Goal: Obtain resource: Download file/media

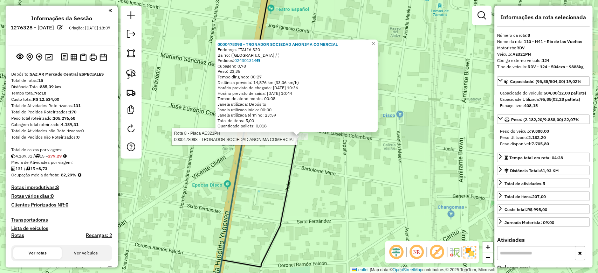
scroll to position [563, 0]
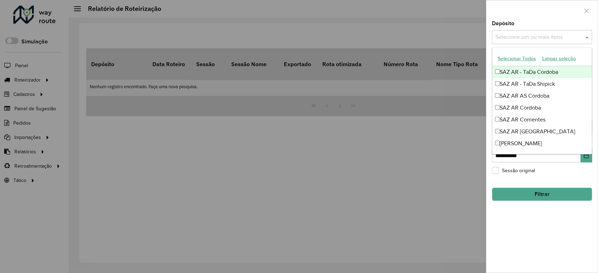
click at [531, 36] on input "text" at bounding box center [539, 37] width 90 height 8
click at [515, 9] on div at bounding box center [541, 10] width 111 height 21
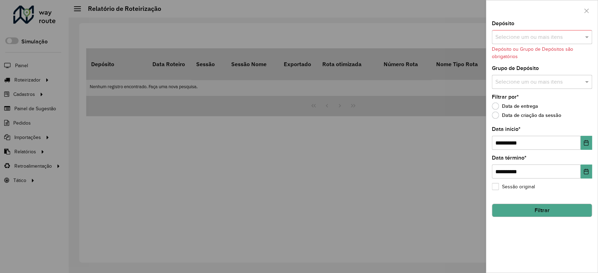
click at [542, 79] on input "text" at bounding box center [539, 82] width 90 height 8
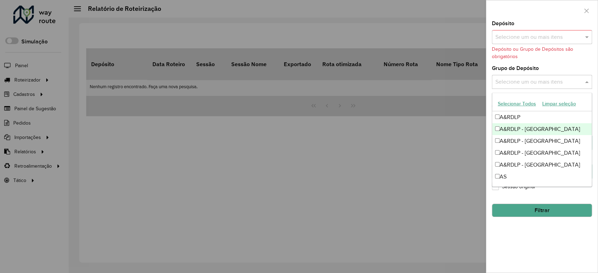
click at [523, 130] on div "A&RDLP - [GEOGRAPHIC_DATA]" at bounding box center [542, 129] width 100 height 12
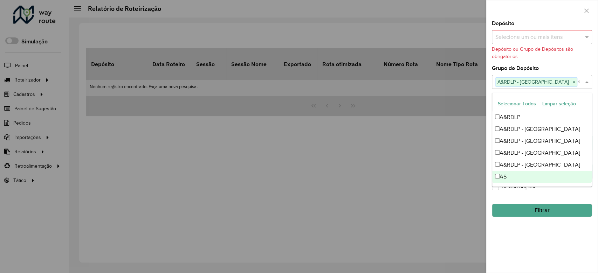
click at [530, 241] on div "**********" at bounding box center [541, 147] width 111 height 252
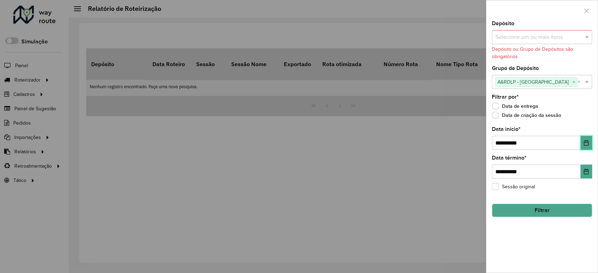
click at [583, 145] on icon "Choose Date" at bounding box center [586, 143] width 6 height 6
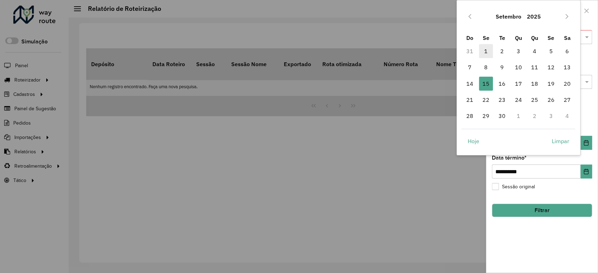
click at [485, 46] on span "1" at bounding box center [486, 51] width 14 height 14
type input "**********"
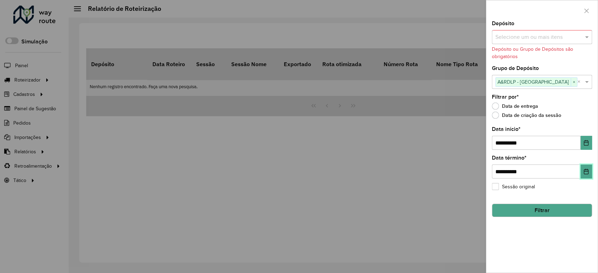
click at [586, 175] on button "Choose Date" at bounding box center [587, 172] width 12 height 14
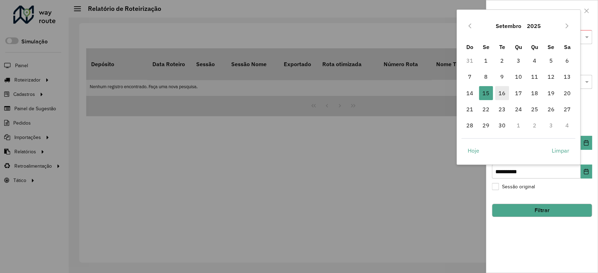
click at [500, 93] on span "16" at bounding box center [502, 93] width 14 height 14
type input "**********"
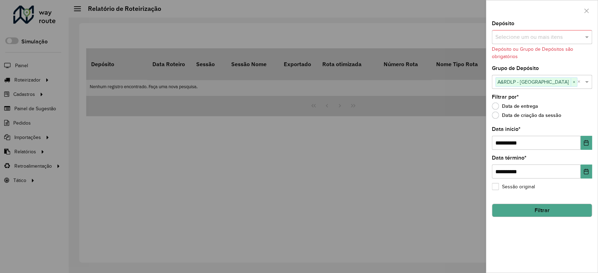
click at [547, 210] on button "Filtrar" at bounding box center [542, 210] width 100 height 13
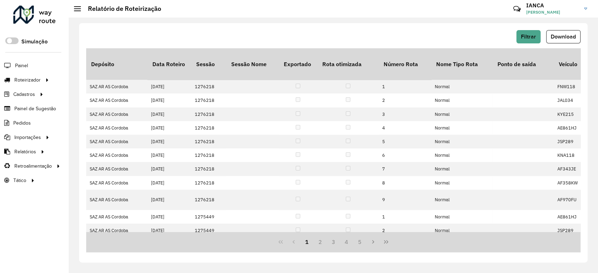
click at [564, 39] on span "Download" at bounding box center [563, 37] width 25 height 6
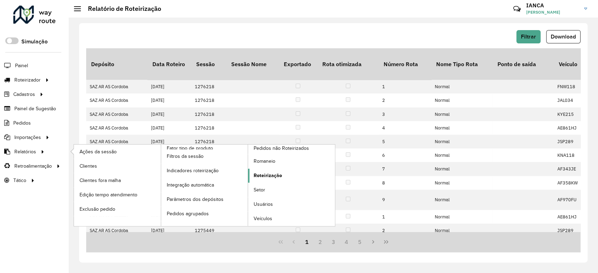
click at [278, 169] on link "Roteirização" at bounding box center [291, 176] width 87 height 14
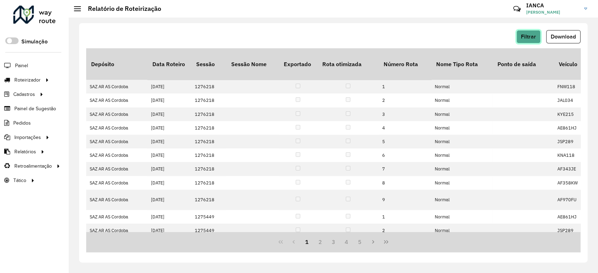
click at [527, 32] on button "Filtrar" at bounding box center [529, 36] width 24 height 13
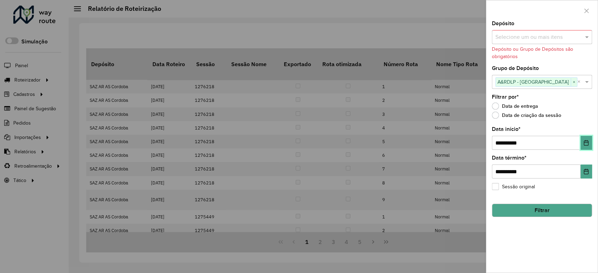
click at [582, 145] on button "Choose Date" at bounding box center [587, 143] width 12 height 14
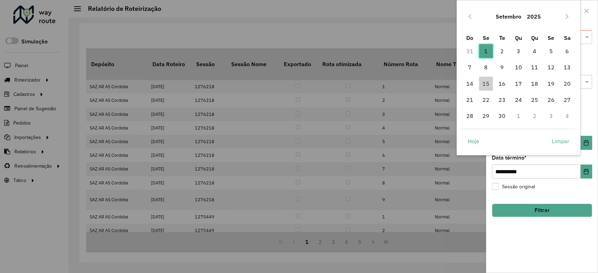
click at [488, 49] on span "1" at bounding box center [486, 51] width 14 height 14
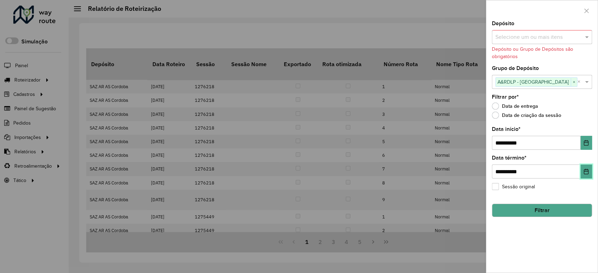
drag, startPoint x: 586, startPoint y: 175, endPoint x: 582, endPoint y: 179, distance: 5.5
click at [586, 174] on icon "Choose Date" at bounding box center [586, 172] width 6 height 6
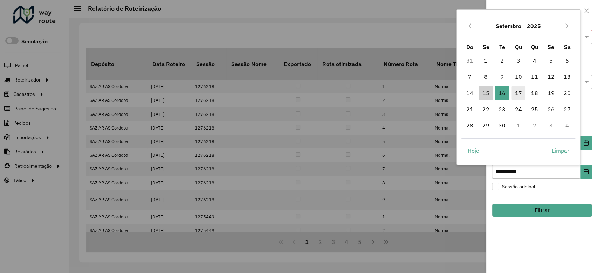
click at [516, 90] on span "17" at bounding box center [519, 93] width 14 height 14
type input "**********"
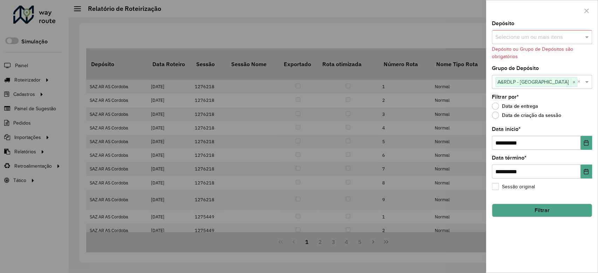
click at [546, 214] on button "Filtrar" at bounding box center [542, 210] width 100 height 13
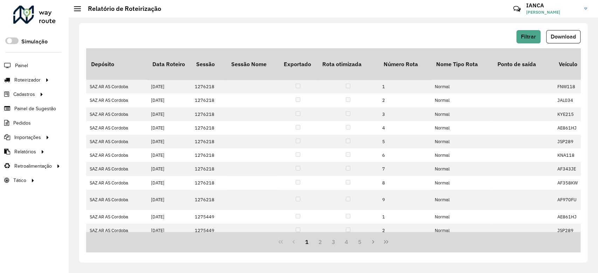
click at [564, 36] on span "Download" at bounding box center [563, 37] width 25 height 6
click at [268, 15] on hb-header "Relatório de Roteirização Críticas? Dúvidas? Elogios? Sugestões? Entre em conta…" at bounding box center [333, 9] width 529 height 18
click at [560, 39] on span "Download" at bounding box center [563, 37] width 25 height 6
click at [561, 34] on span "Download" at bounding box center [563, 37] width 25 height 6
click at [374, 18] on div "Filtrar Download Depósito Data Roteiro Sessão Sessão Nome Exportado Rota otimiz…" at bounding box center [333, 146] width 529 height 256
